Goal: Information Seeking & Learning: Learn about a topic

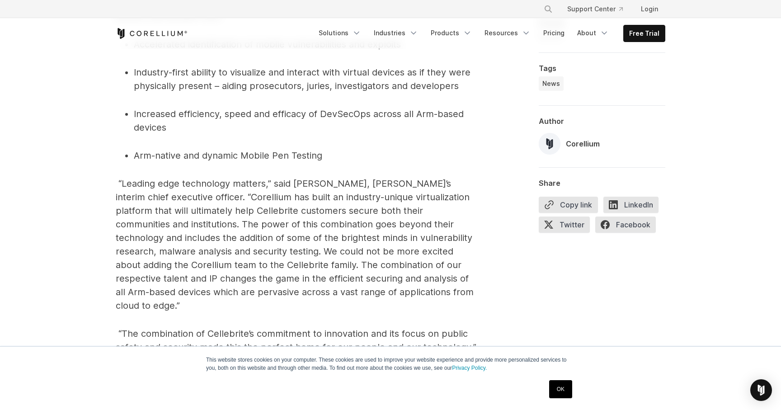
scroll to position [622, 0]
click at [183, 29] on icon "Corellium Home" at bounding box center [152, 33] width 72 height 11
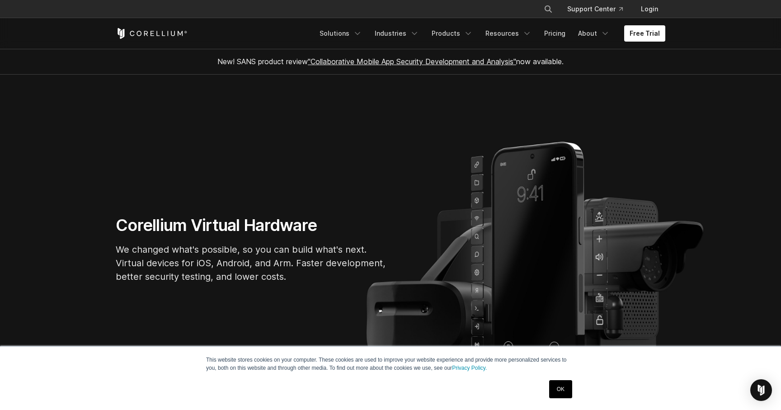
click at [556, 391] on link "OK" at bounding box center [560, 389] width 23 height 18
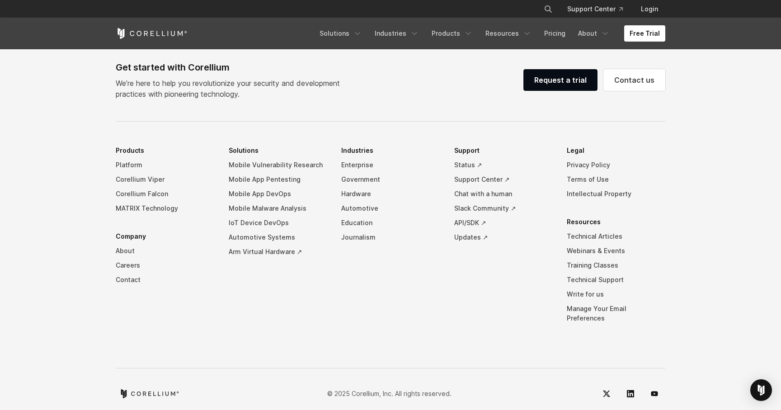
scroll to position [2124, 0]
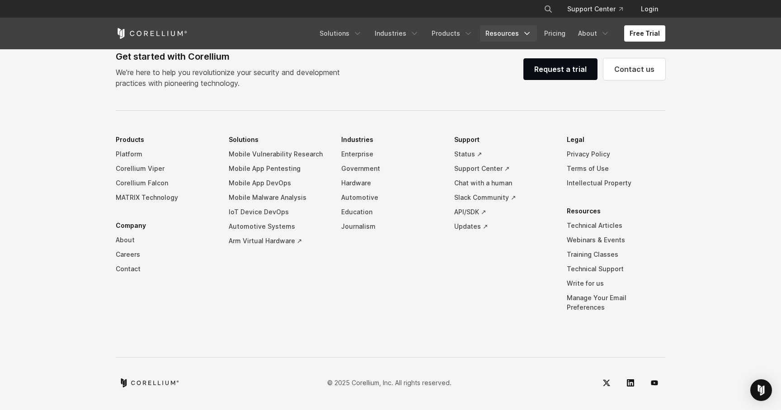
click at [521, 30] on link "Resources" at bounding box center [508, 33] width 57 height 16
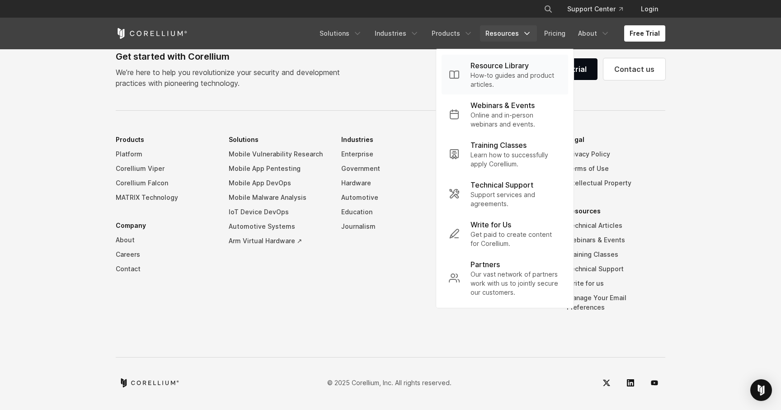
click at [511, 79] on p "How-to guides and product articles." at bounding box center [516, 80] width 90 height 18
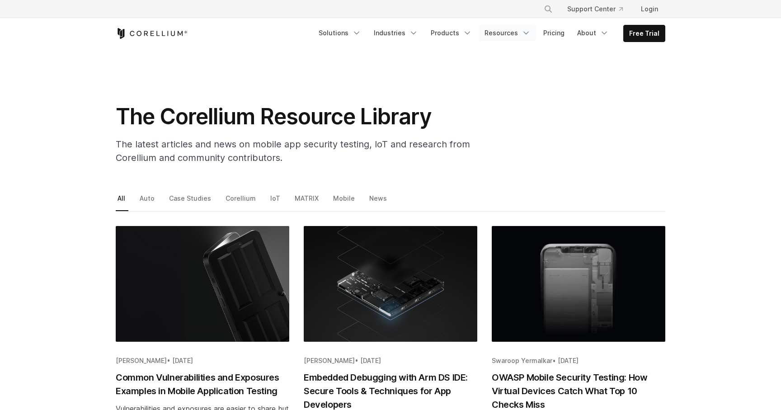
click at [516, 29] on link "Resources" at bounding box center [507, 33] width 57 height 16
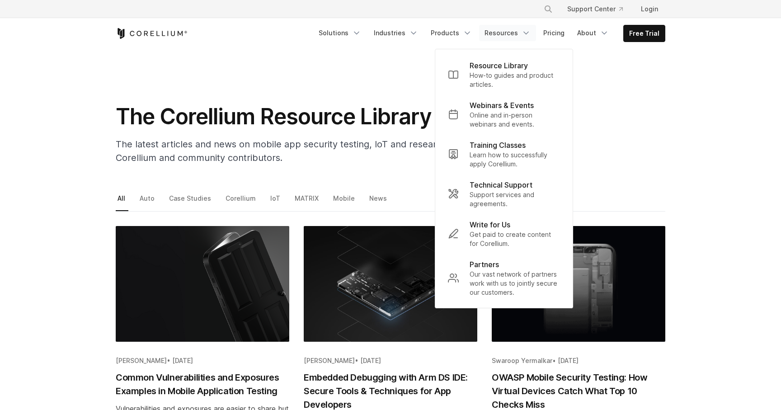
click at [610, 120] on div "The Corellium Resource Library The latest articles and news on mobile app secur…" at bounding box center [391, 137] width 568 height 69
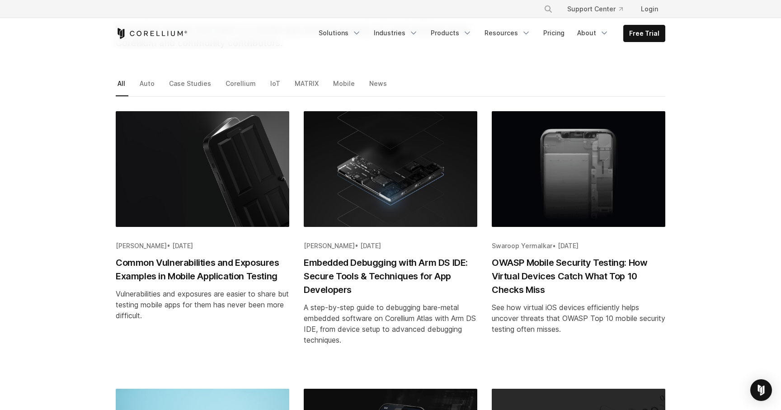
scroll to position [115, 0]
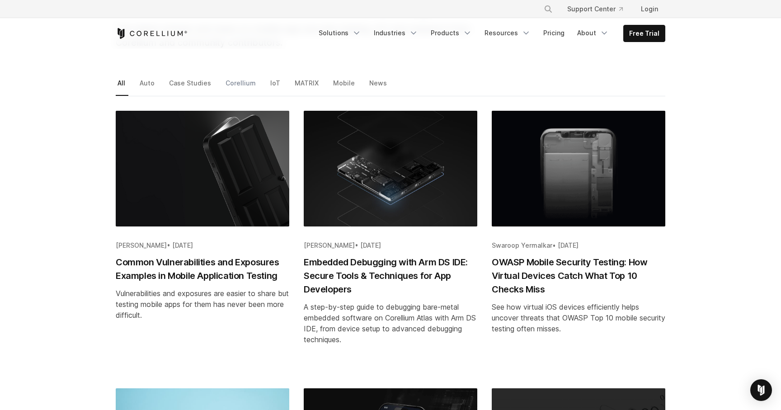
click at [247, 79] on link "Corellium" at bounding box center [241, 86] width 35 height 19
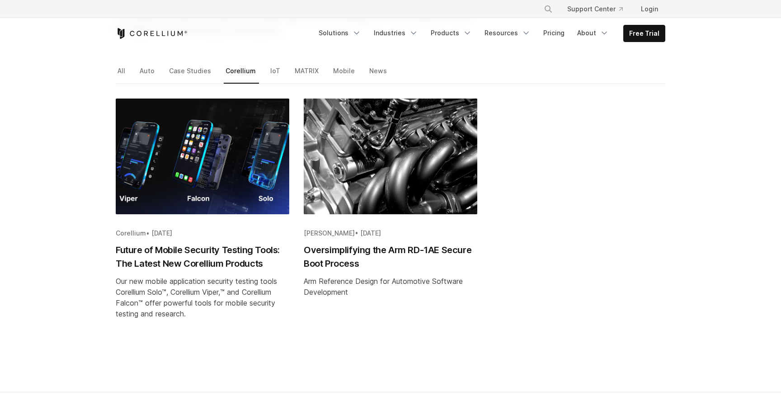
scroll to position [131, 0]
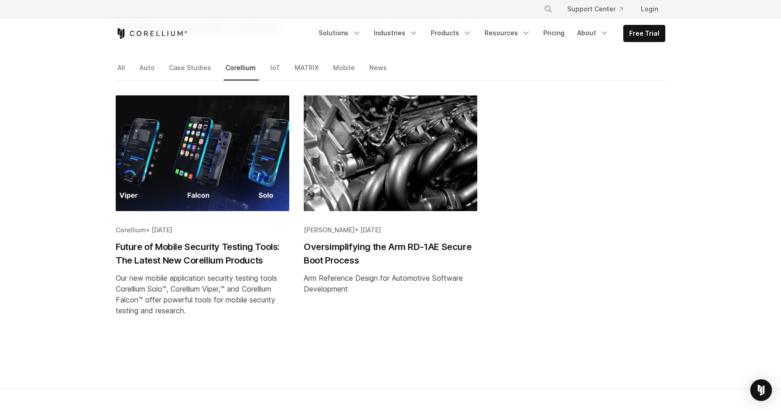
click at [344, 250] on h2 "Oversimplifying the Arm RD-1AE Secure Boot Process" at bounding box center [391, 253] width 174 height 27
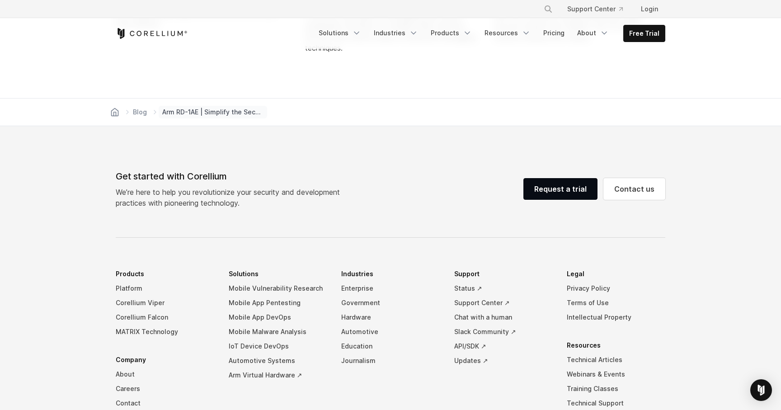
scroll to position [2732, 0]
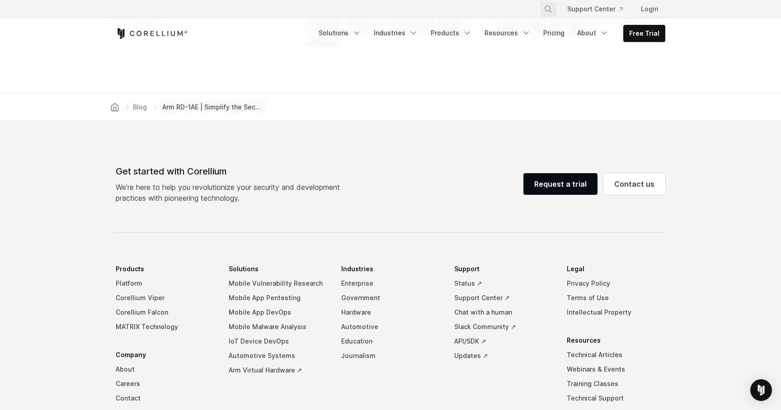
click at [552, 9] on icon "Search" at bounding box center [548, 8] width 7 height 7
click at [524, 7] on input "Search our site..." at bounding box center [501, 9] width 73 height 14
click at [553, 11] on div "×" at bounding box center [548, 8] width 9 height 14
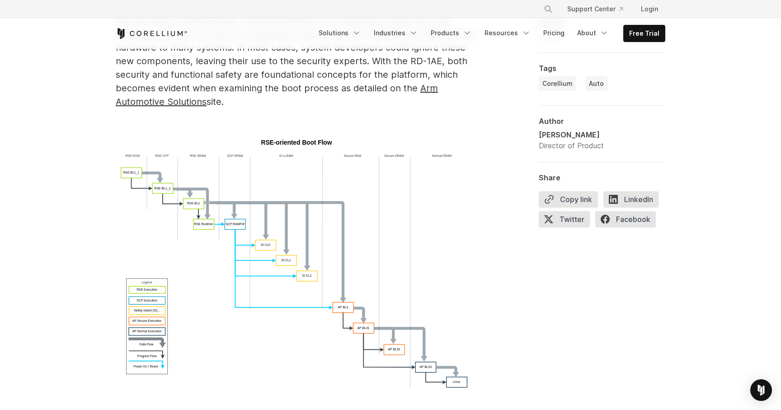
scroll to position [1184, 0]
click at [354, 200] on img at bounding box center [297, 264] width 362 height 256
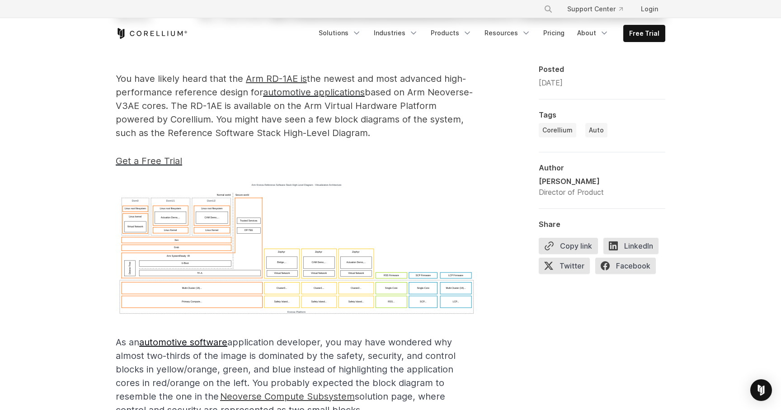
scroll to position [545, 0]
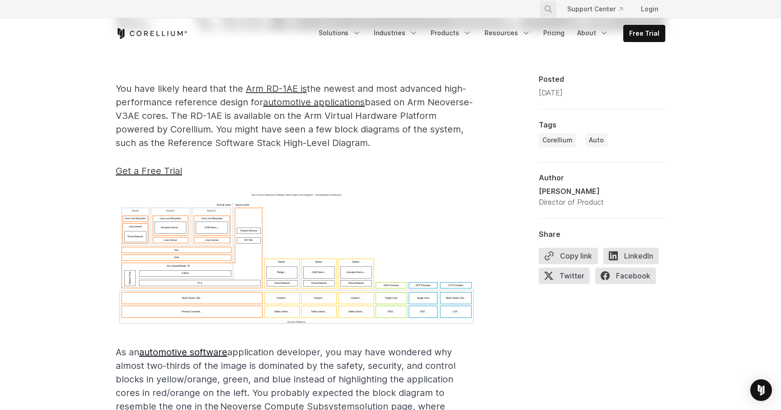
click at [550, 11] on icon "Search" at bounding box center [548, 8] width 7 height 7
click at [553, 10] on div "×" at bounding box center [548, 8] width 9 height 14
